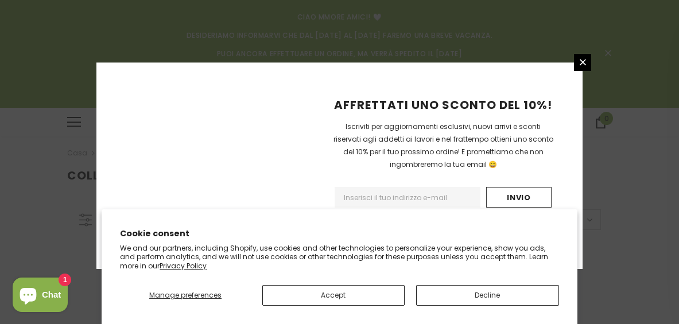
scroll to position [453, 0]
